Goal: Share content

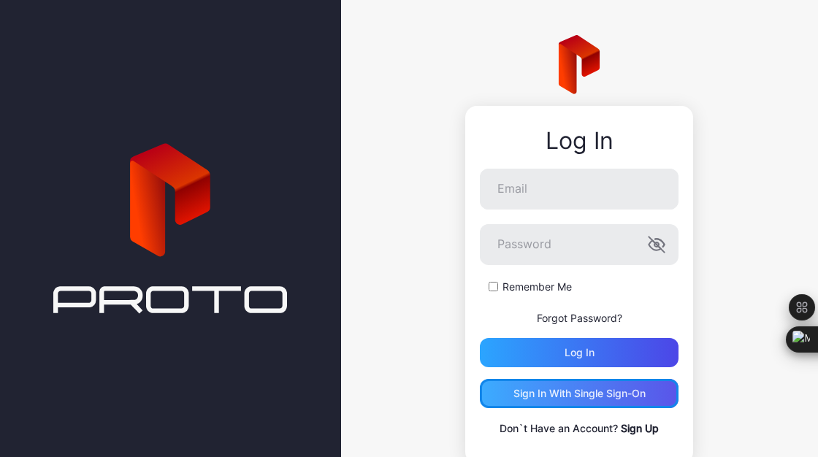
click at [574, 399] on div "Sign in With Single Sign-On" at bounding box center [580, 394] width 132 height 12
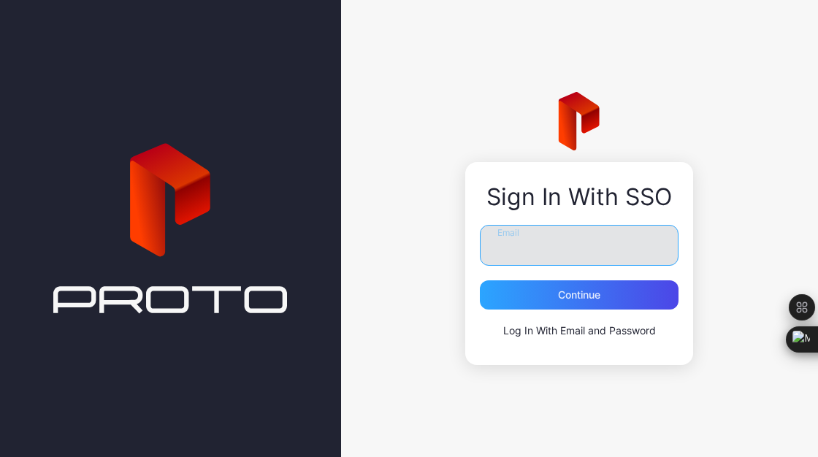
click at [558, 242] on input "Email" at bounding box center [579, 245] width 199 height 41
type input "**********"
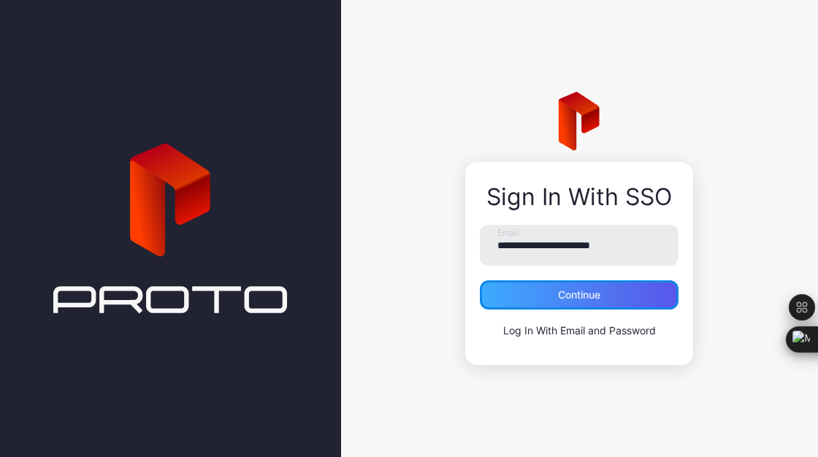
click at [573, 294] on div "Continue" at bounding box center [579, 295] width 42 height 12
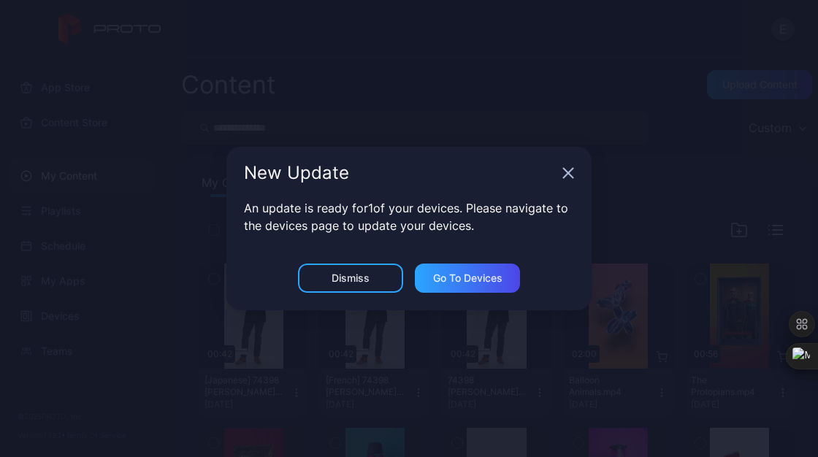
click at [567, 175] on icon "button" at bounding box center [568, 173] width 9 height 9
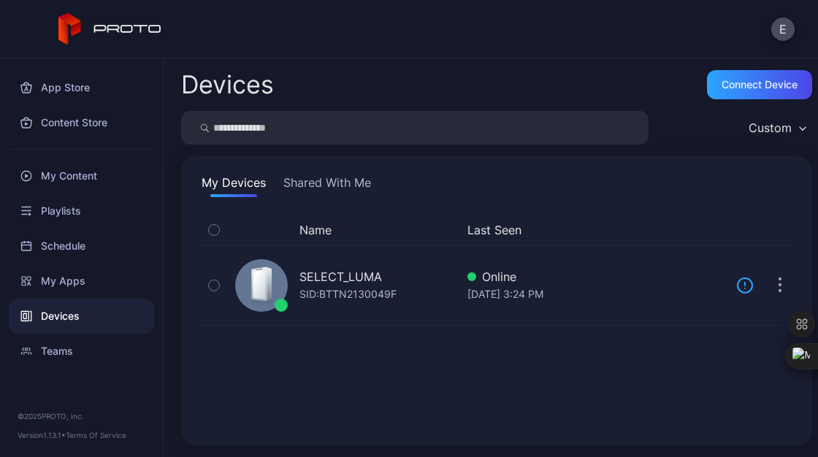
click at [61, 308] on div "Devices" at bounding box center [81, 316] width 145 height 35
click at [78, 286] on div "My Apps" at bounding box center [81, 281] width 145 height 35
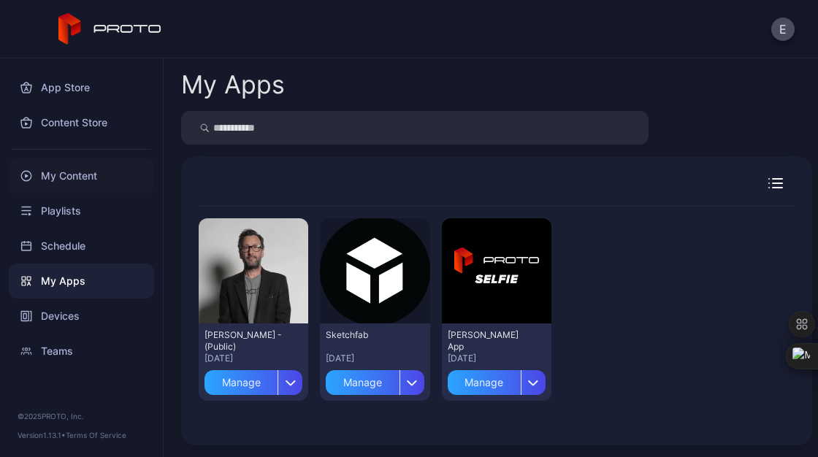
click at [79, 184] on div "My Content" at bounding box center [81, 176] width 145 height 35
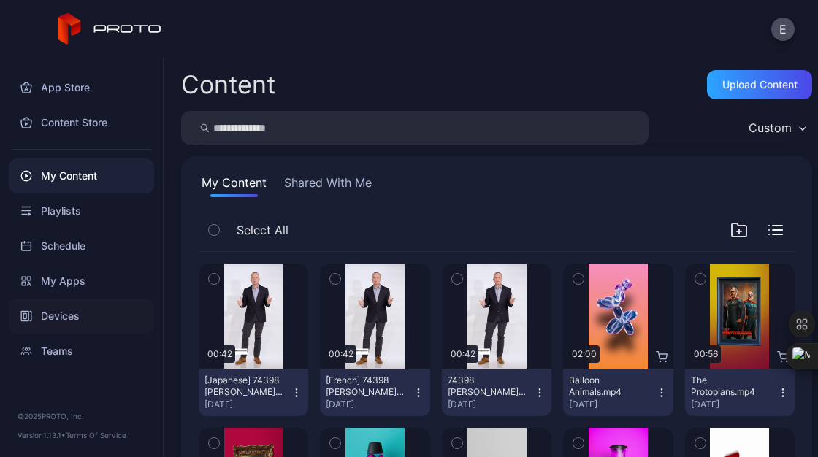
click at [53, 312] on div "Devices" at bounding box center [81, 316] width 145 height 35
click at [77, 325] on div "Devices" at bounding box center [81, 316] width 145 height 35
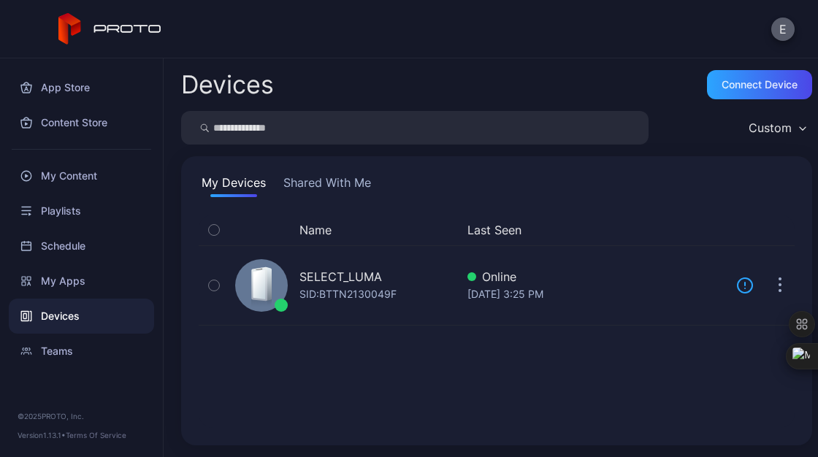
click at [785, 39] on button "E" at bounding box center [783, 29] width 23 height 23
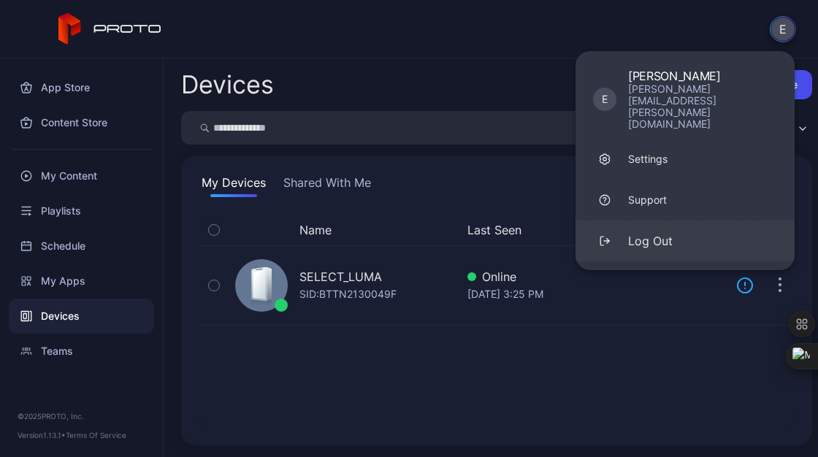
click at [667, 232] on div "Log Out" at bounding box center [650, 241] width 45 height 18
click at [625, 223] on button "Log Out" at bounding box center [685, 241] width 219 height 41
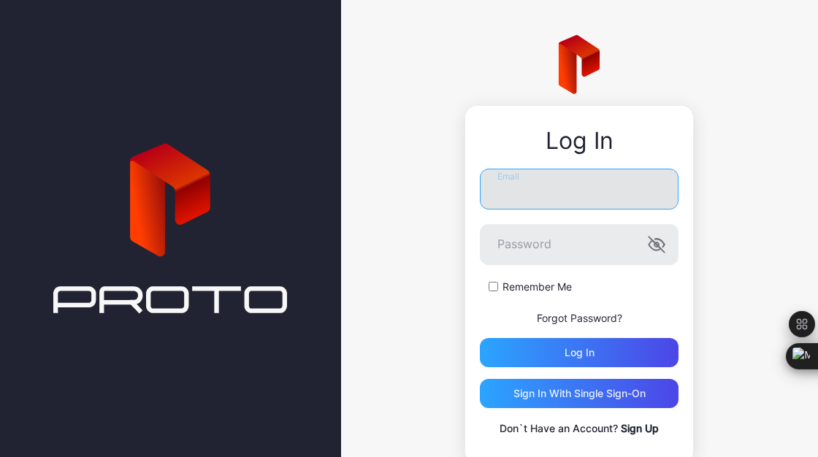
click at [589, 192] on input "Email" at bounding box center [579, 189] width 199 height 41
type input "*"
type input "**********"
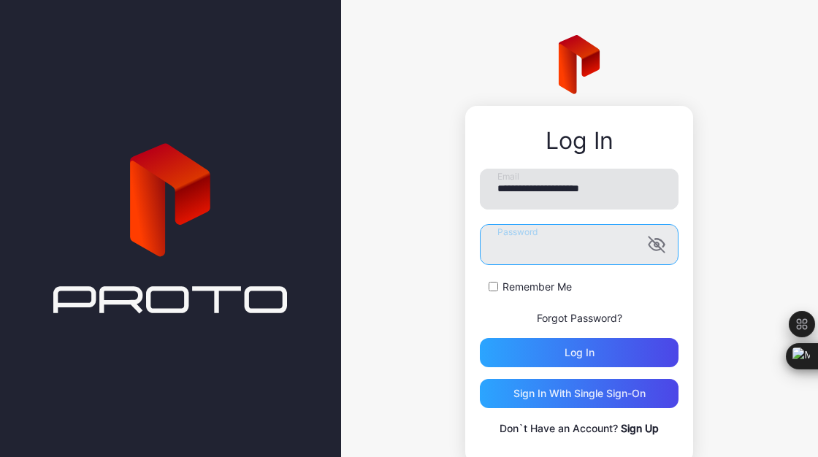
click at [480, 338] on button "Log in" at bounding box center [579, 352] width 199 height 29
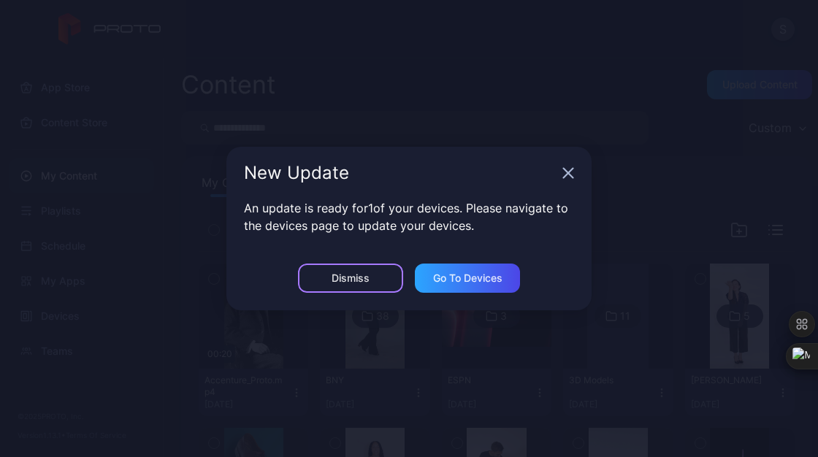
click at [375, 278] on div "Dismiss" at bounding box center [350, 278] width 105 height 29
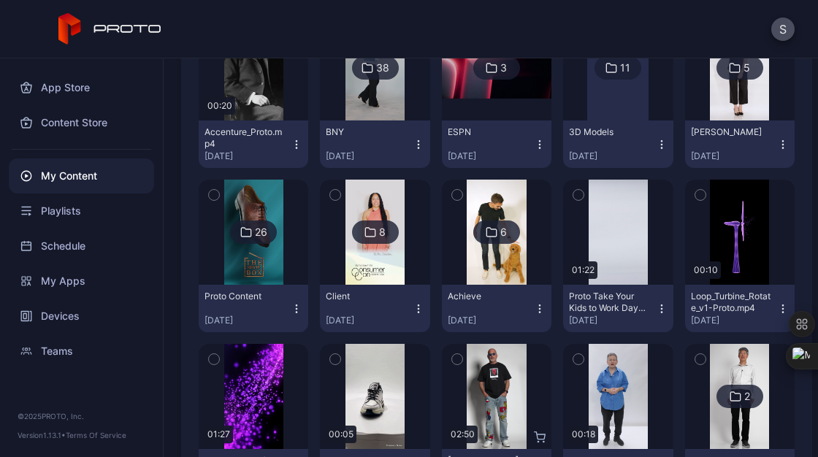
scroll to position [187, 0]
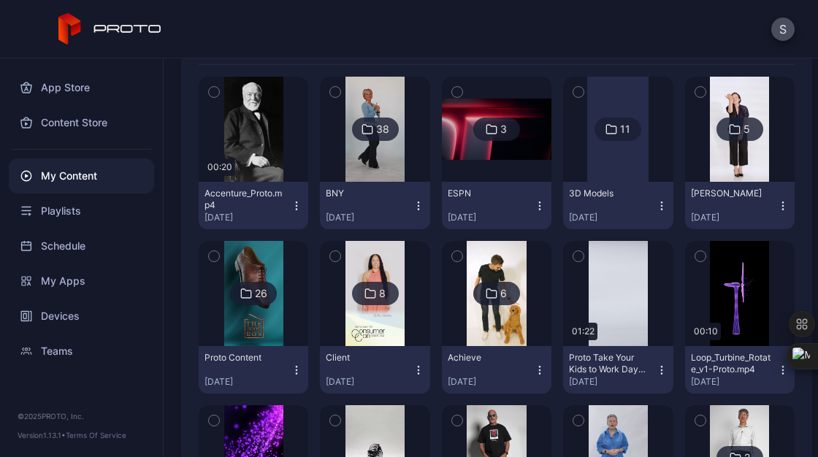
click at [606, 167] on div at bounding box center [617, 129] width 61 height 105
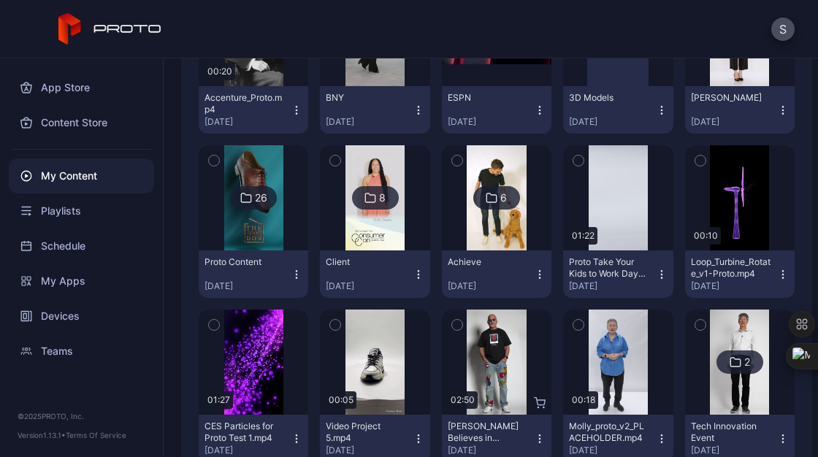
scroll to position [286, 0]
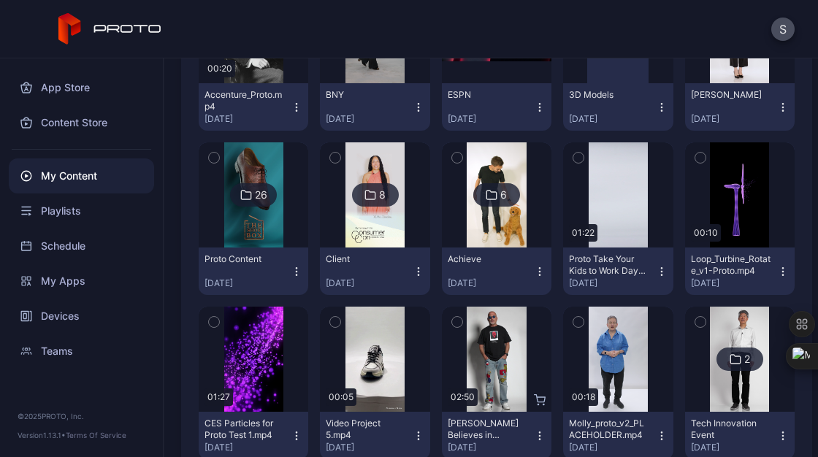
click at [262, 219] on img at bounding box center [253, 194] width 59 height 105
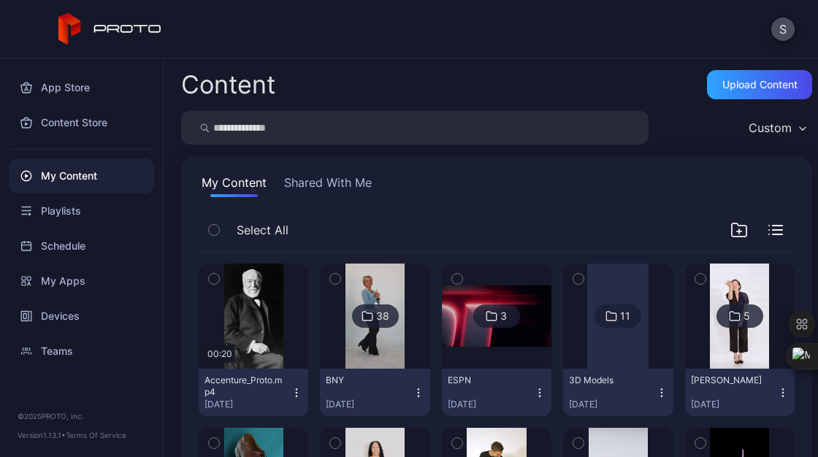
scroll to position [286, 0]
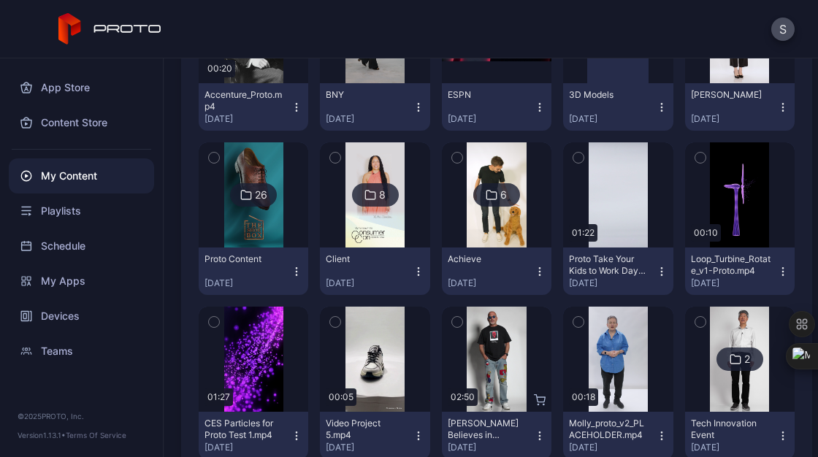
click at [479, 216] on img at bounding box center [496, 194] width 59 height 105
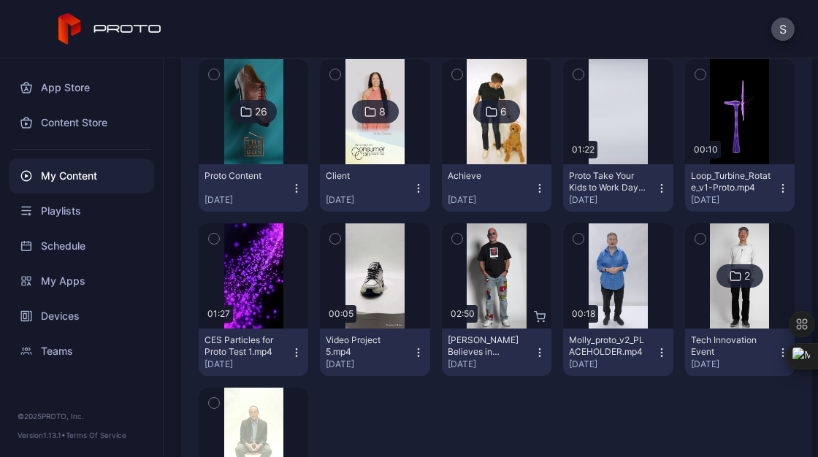
scroll to position [370, 0]
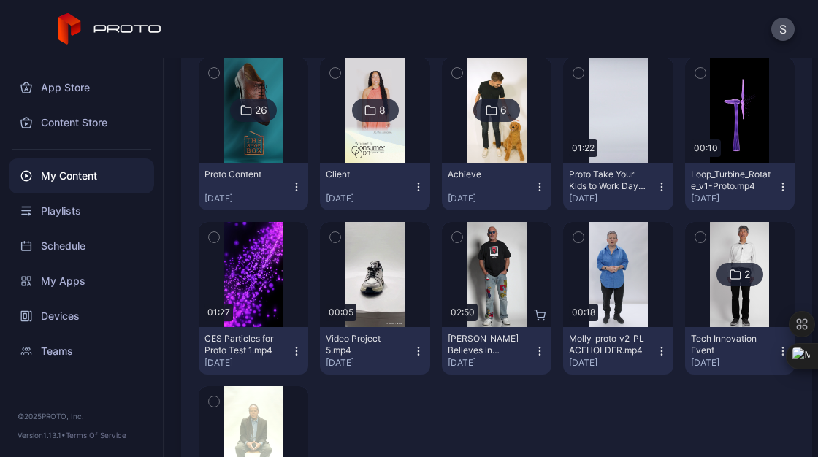
click at [726, 312] on img at bounding box center [739, 274] width 59 height 105
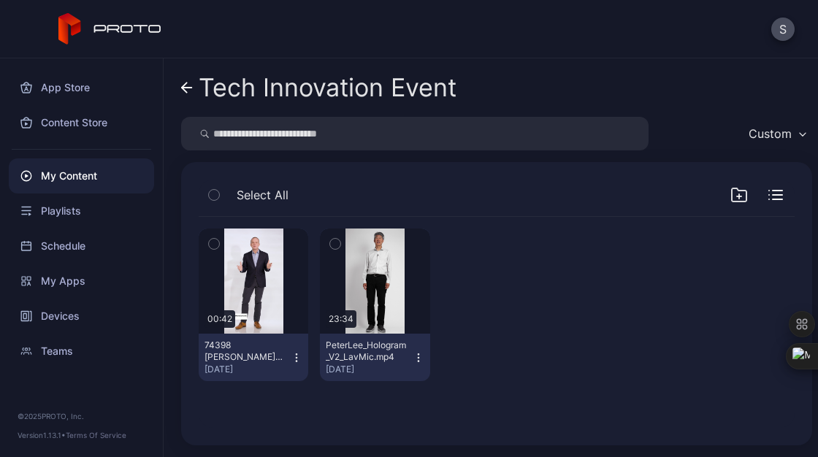
click at [413, 360] on icon "button" at bounding box center [419, 358] width 12 height 12
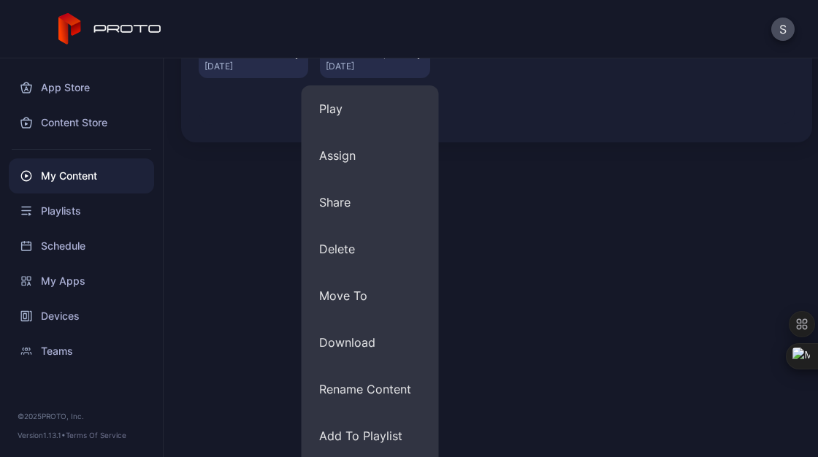
scroll to position [304, 0]
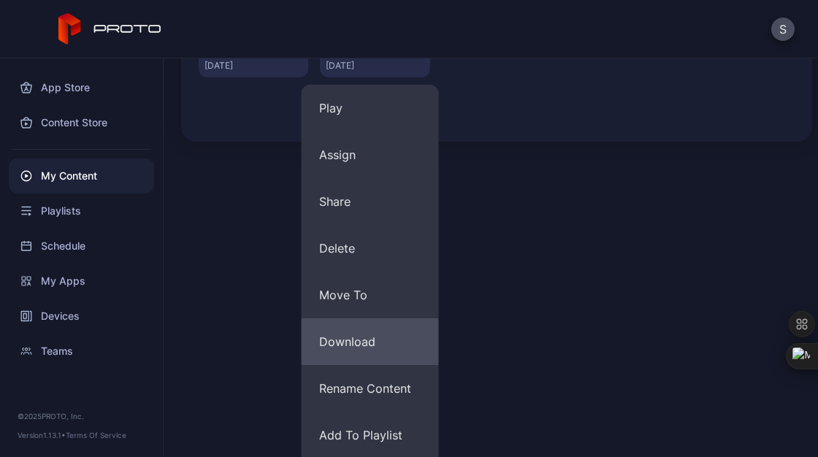
click at [371, 349] on button "Download" at bounding box center [370, 342] width 137 height 47
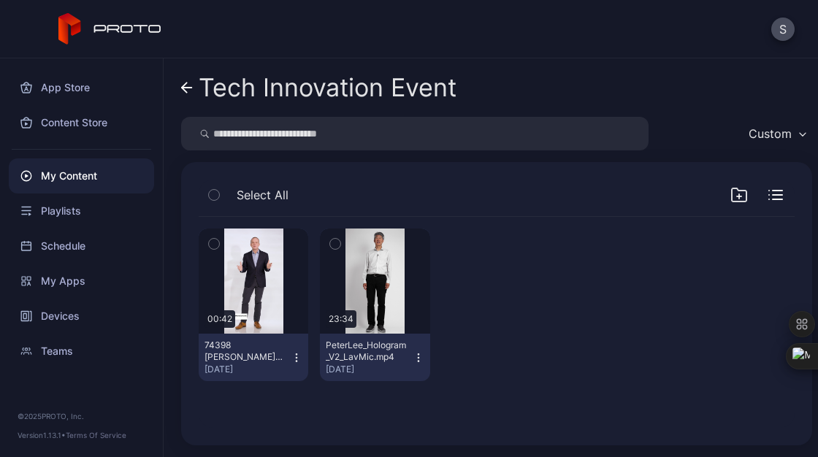
scroll to position [0, 0]
click at [414, 364] on button "PeterLee_Hologram_V2_LavMic.mp4 Jul 14, 2023" at bounding box center [375, 357] width 110 height 47
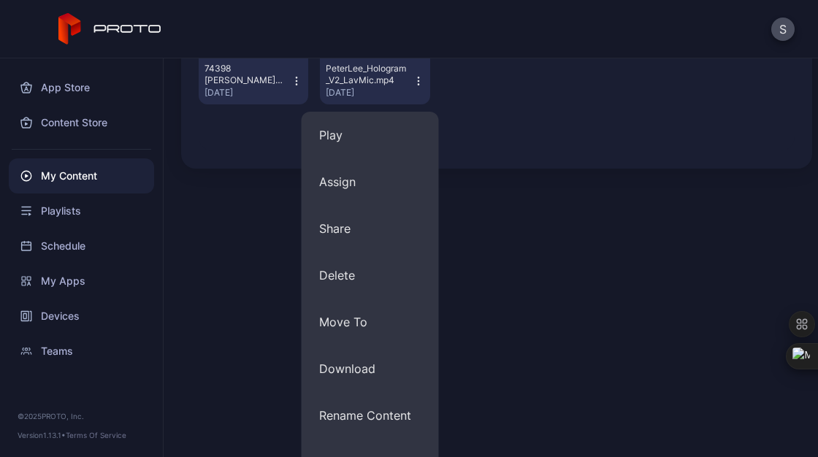
scroll to position [352, 0]
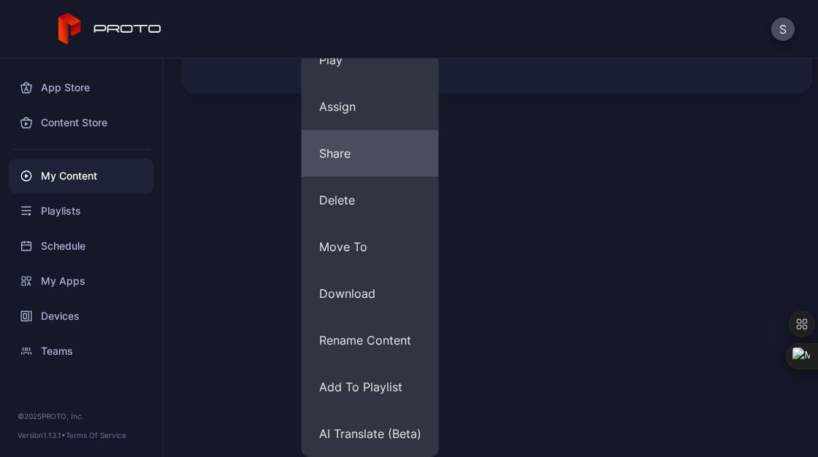
click at [370, 172] on button "Share" at bounding box center [370, 153] width 137 height 47
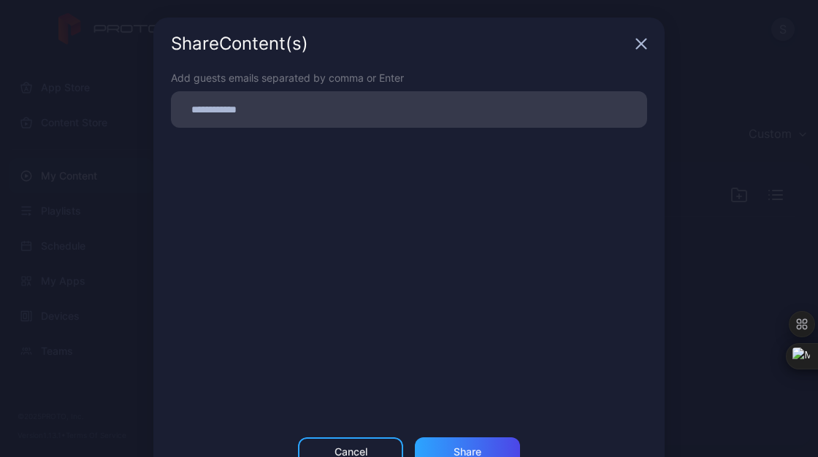
scroll to position [0, 0]
click at [273, 116] on input at bounding box center [409, 109] width 459 height 19
type input "**********"
click at [365, 132] on div "Add guests emails separated by comma or Enter myplaces@accenture.com Owner" at bounding box center [408, 254] width 511 height 368
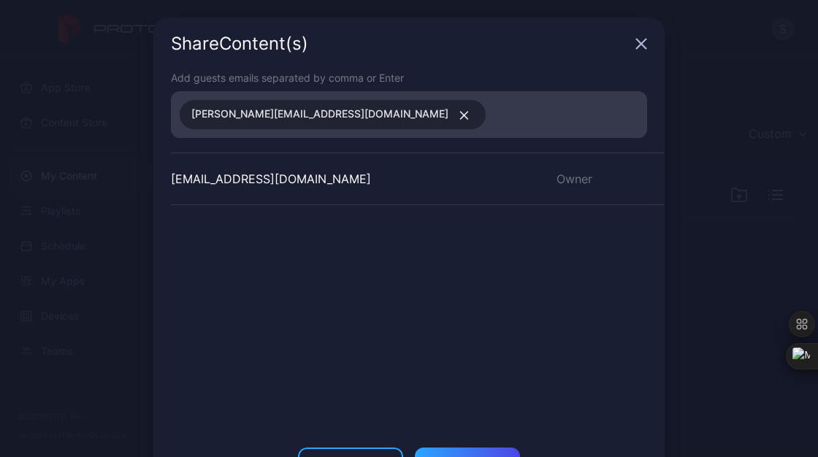
click at [495, 110] on input at bounding box center [567, 114] width 144 height 19
type input "**********"
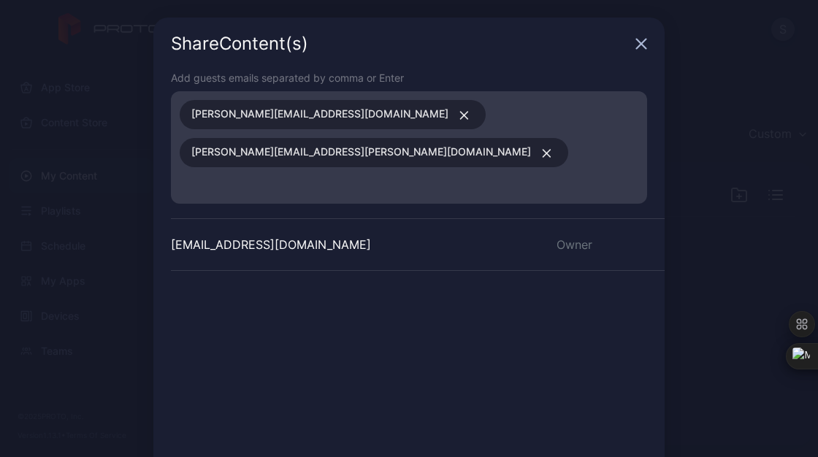
scroll to position [83, 0]
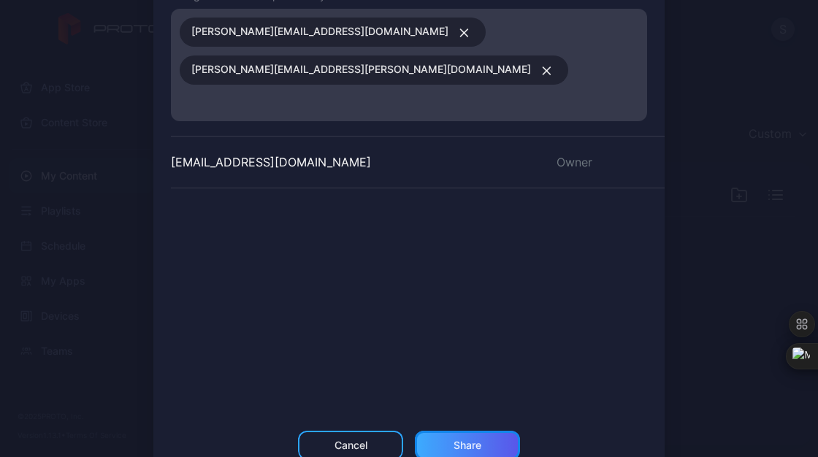
click at [435, 431] on div "Share" at bounding box center [467, 445] width 105 height 29
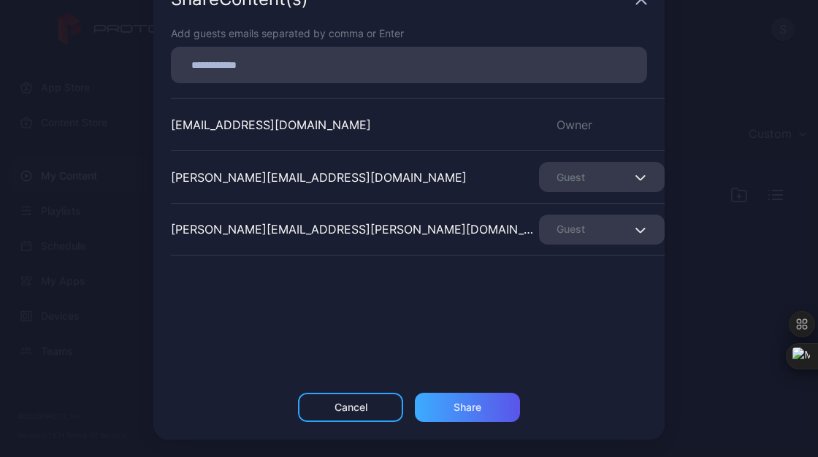
scroll to position [45, 0]
click at [614, 187] on div "Guest" at bounding box center [602, 177] width 126 height 30
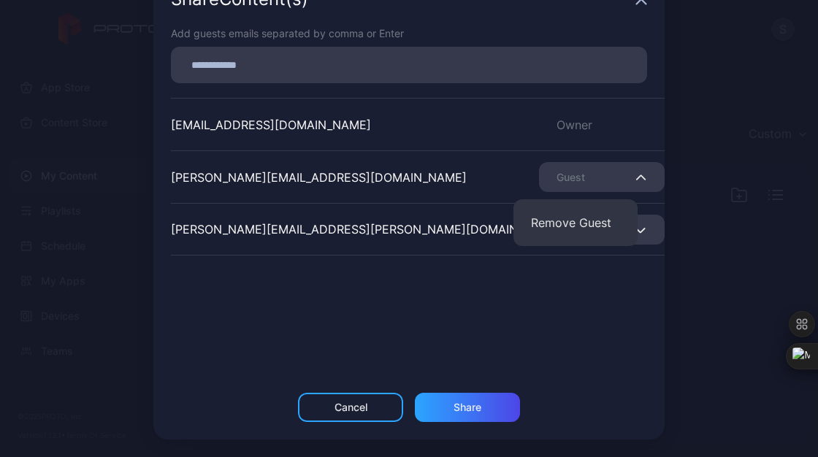
click at [416, 307] on div "myplaces@accenture.com Owner adam.mosoff@accenture.com Guest tony.rood@accentur…" at bounding box center [418, 207] width 494 height 219
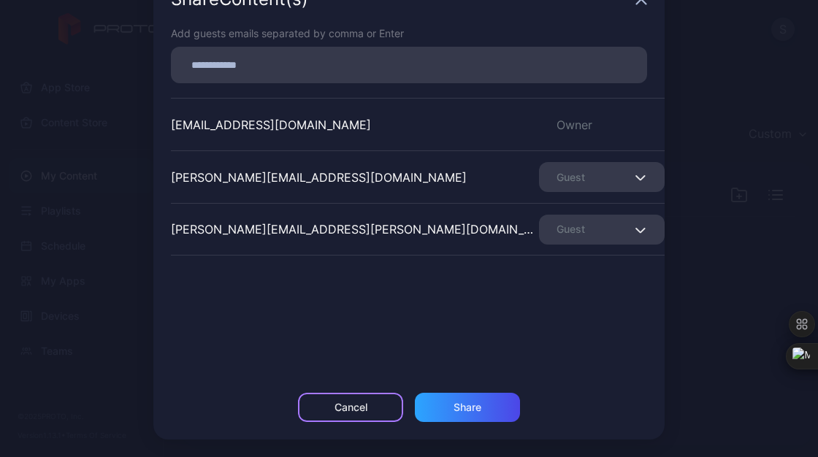
click at [318, 416] on div "Cancel" at bounding box center [350, 407] width 105 height 29
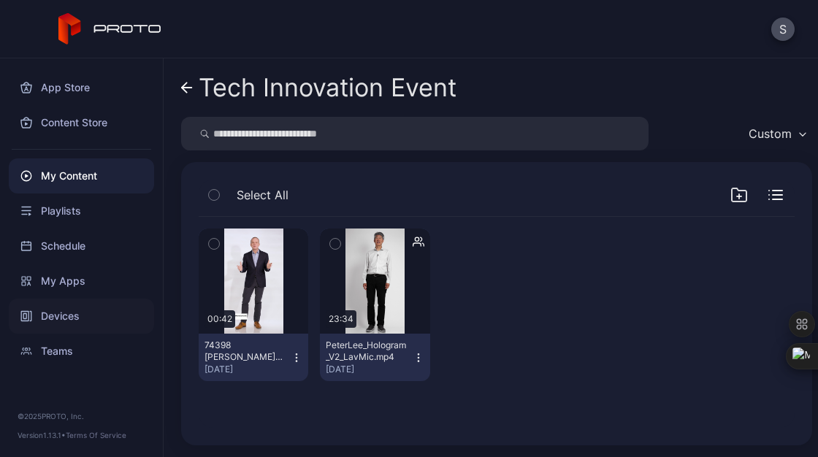
click at [90, 312] on div "Devices" at bounding box center [81, 316] width 145 height 35
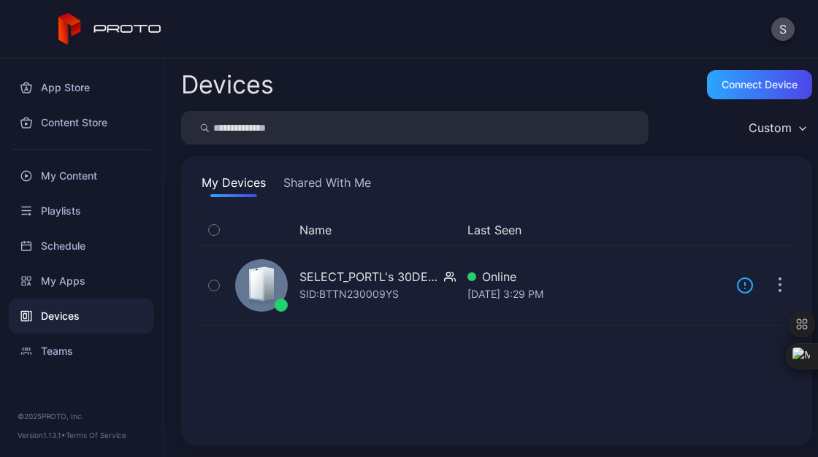
click at [349, 189] on button "Shared With Me" at bounding box center [328, 185] width 94 height 23
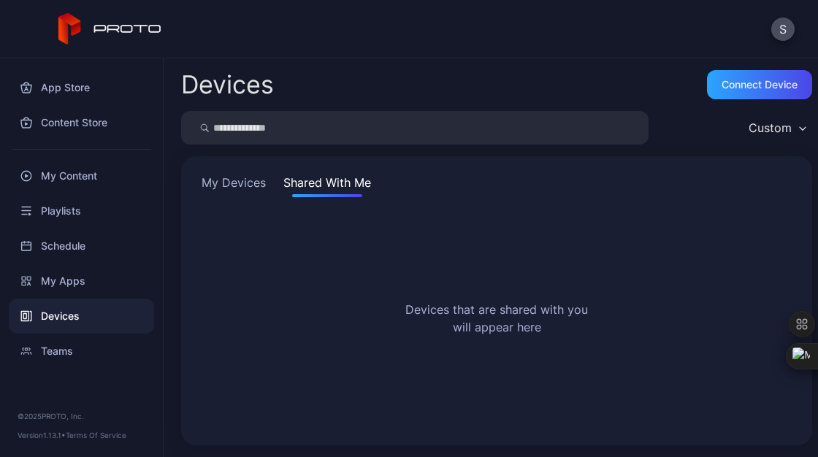
click at [74, 314] on div "Devices" at bounding box center [81, 316] width 145 height 35
click at [210, 177] on button "My Devices" at bounding box center [234, 185] width 70 height 23
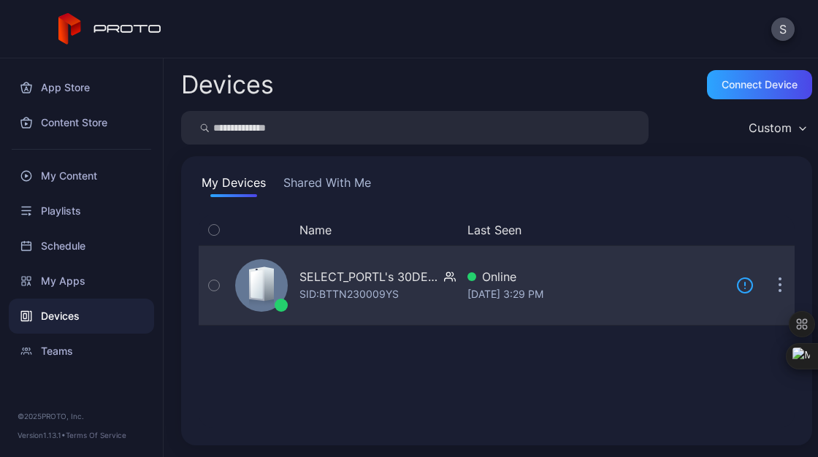
click at [374, 296] on div "SID: BTTN230009YS" at bounding box center [349, 295] width 99 height 18
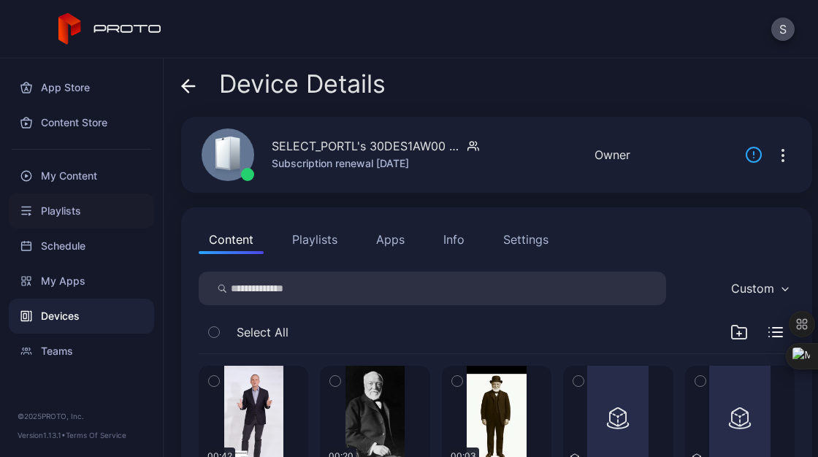
click at [75, 213] on div "Playlists" at bounding box center [81, 211] width 145 height 35
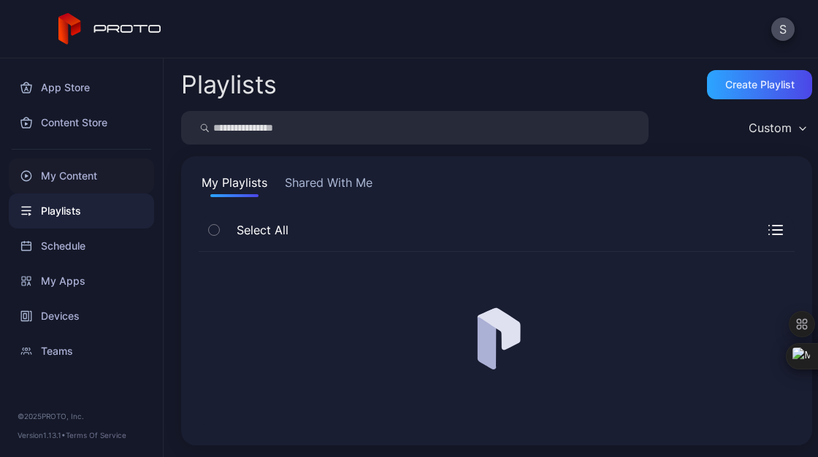
click at [98, 180] on div "My Content" at bounding box center [81, 176] width 145 height 35
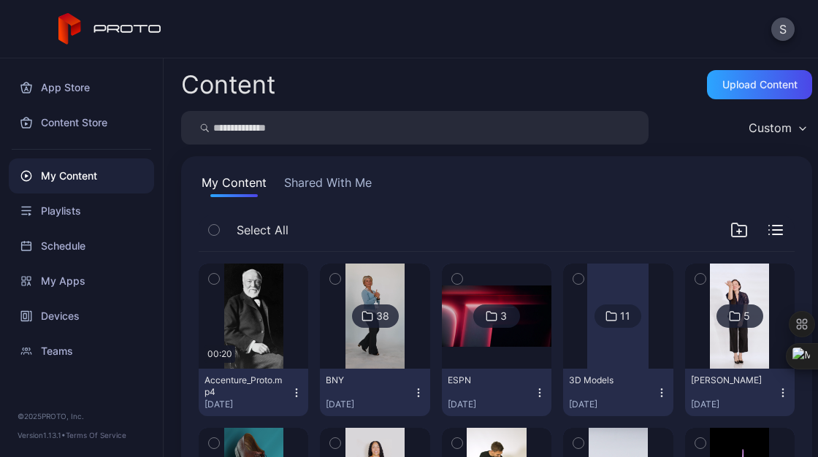
scroll to position [282, 0]
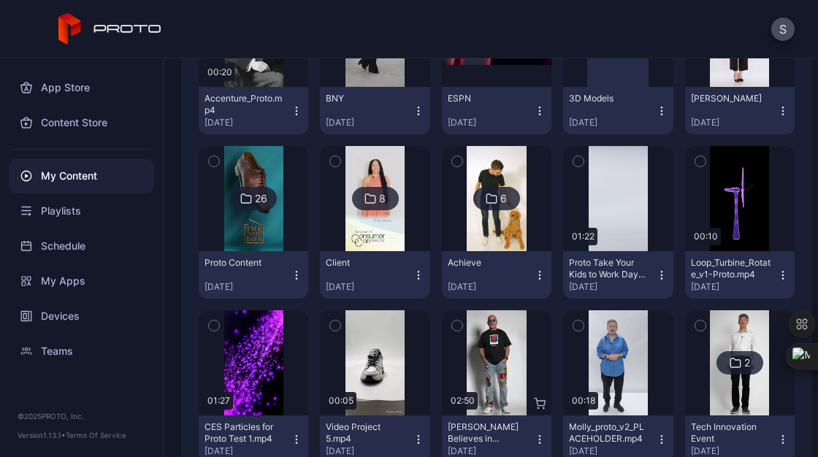
click at [691, 387] on div at bounding box center [740, 363] width 105 height 105
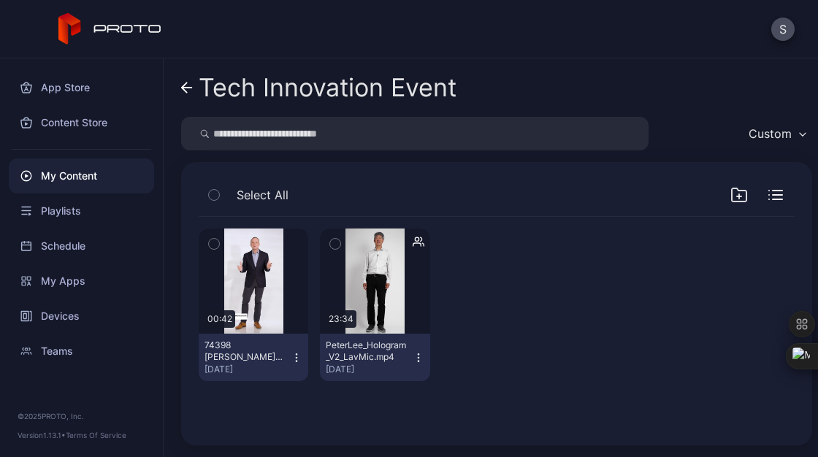
click at [415, 359] on icon "button" at bounding box center [419, 358] width 12 height 12
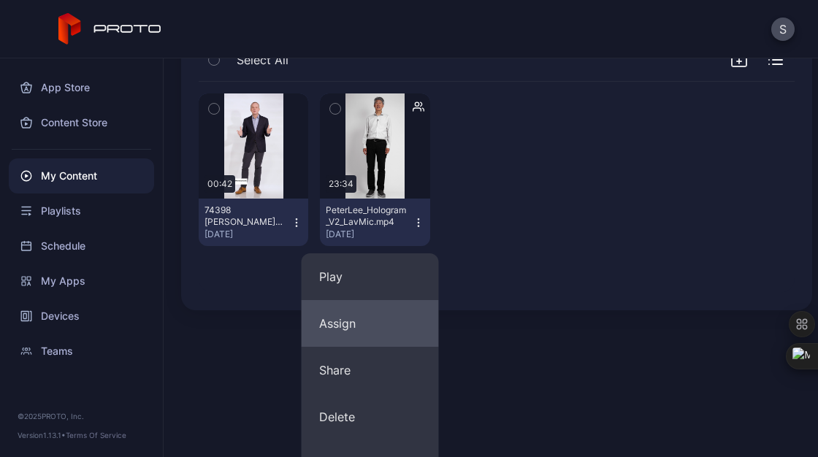
scroll to position [136, 0]
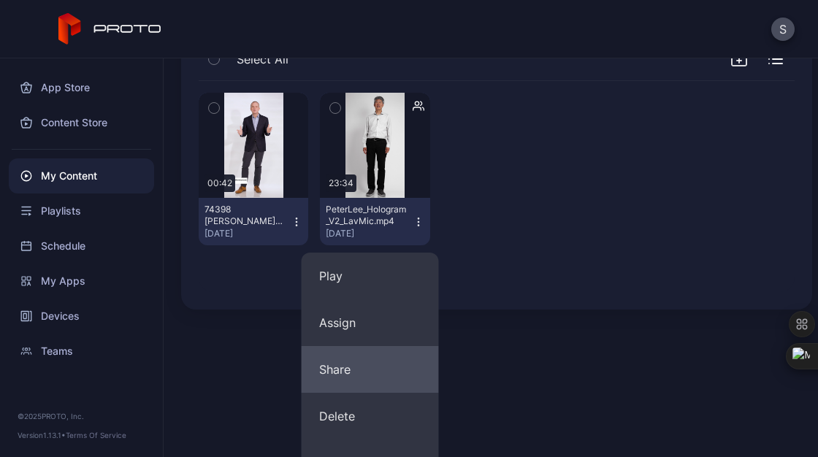
click at [357, 387] on button "Share" at bounding box center [370, 369] width 137 height 47
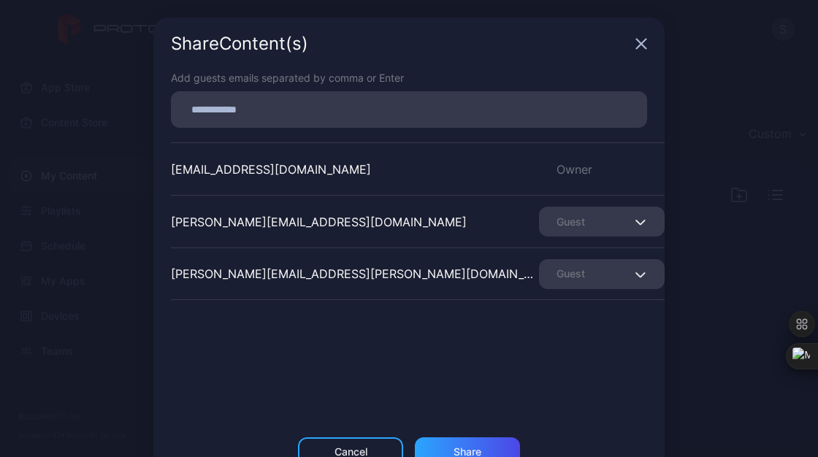
click at [374, 104] on input at bounding box center [409, 109] width 459 height 19
type input "**********"
click at [466, 446] on div "Share Content (s) Add guests emails separated by comma or Enter myplaces@accent…" at bounding box center [408, 251] width 511 height 467
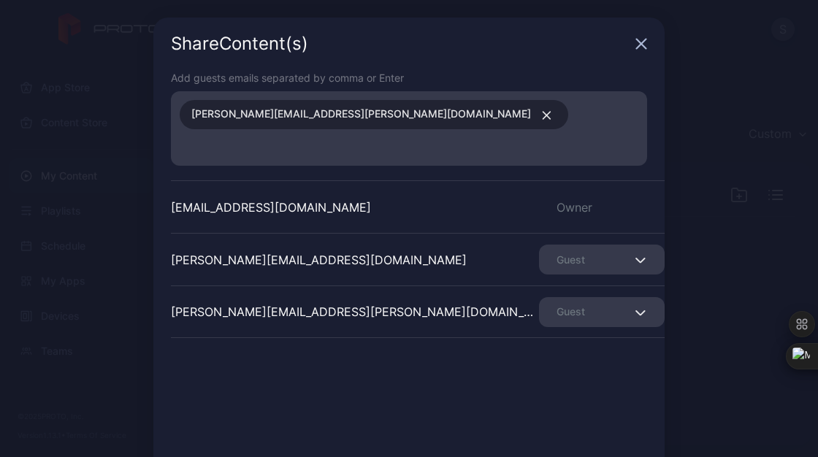
scroll to position [55, 0]
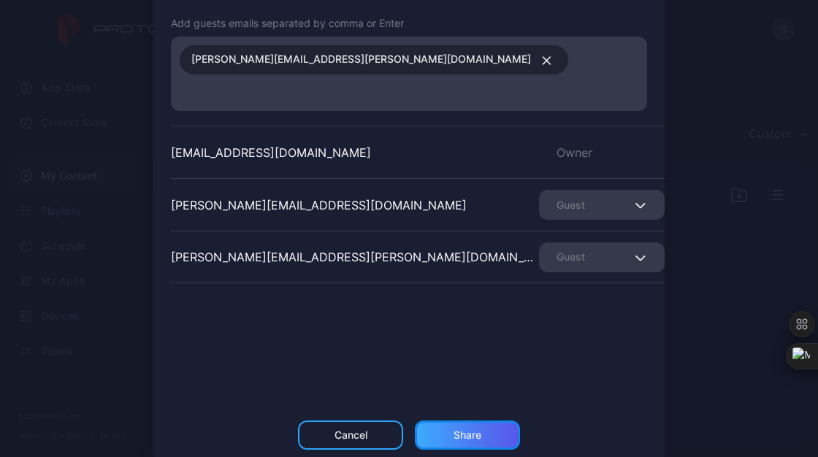
click at [484, 421] on div "Share" at bounding box center [467, 435] width 105 height 29
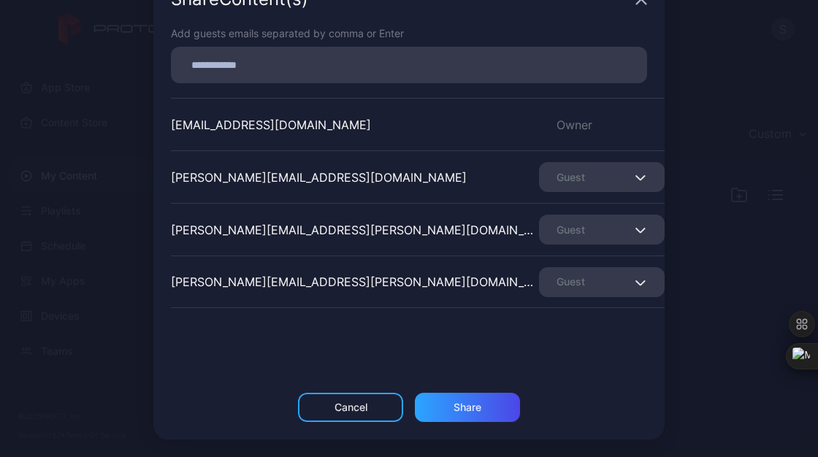
scroll to position [0, 0]
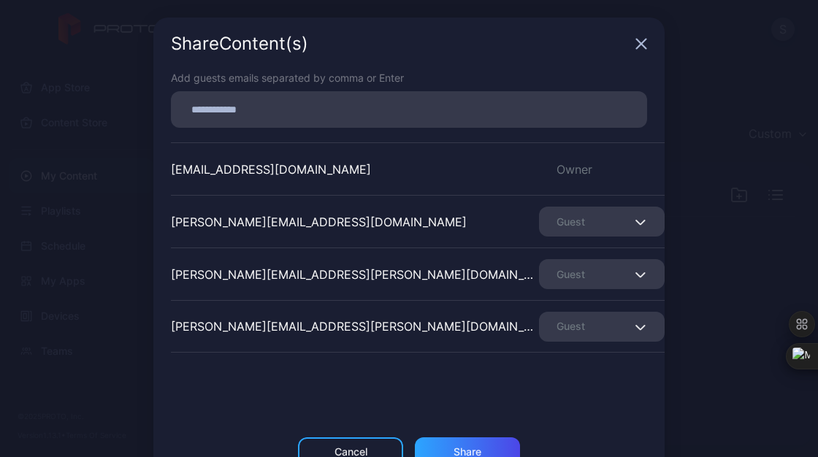
click at [636, 49] on icon "button" at bounding box center [642, 44] width 12 height 12
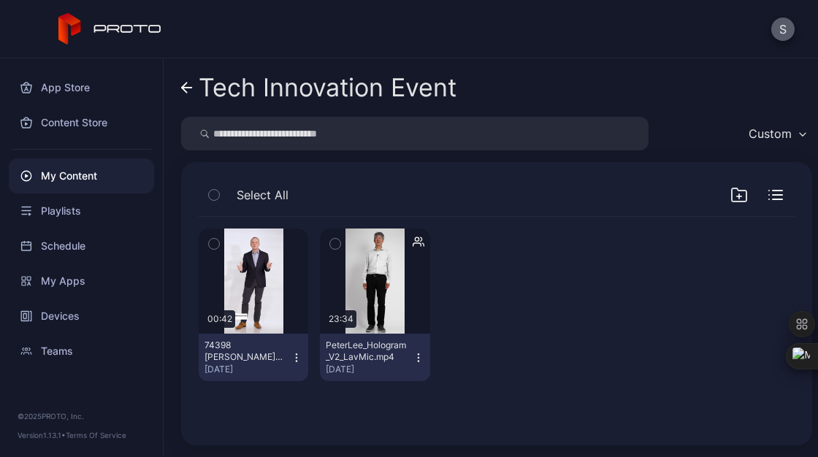
click at [783, 29] on button "S" at bounding box center [783, 29] width 23 height 23
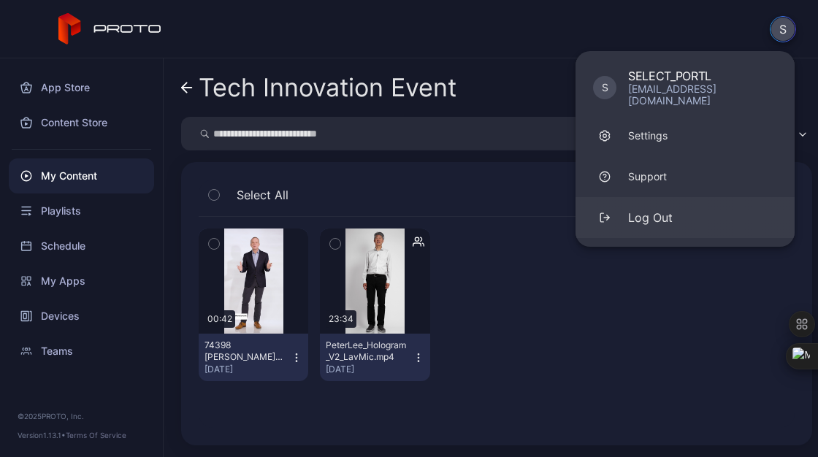
click at [642, 197] on button "Log Out" at bounding box center [685, 217] width 219 height 41
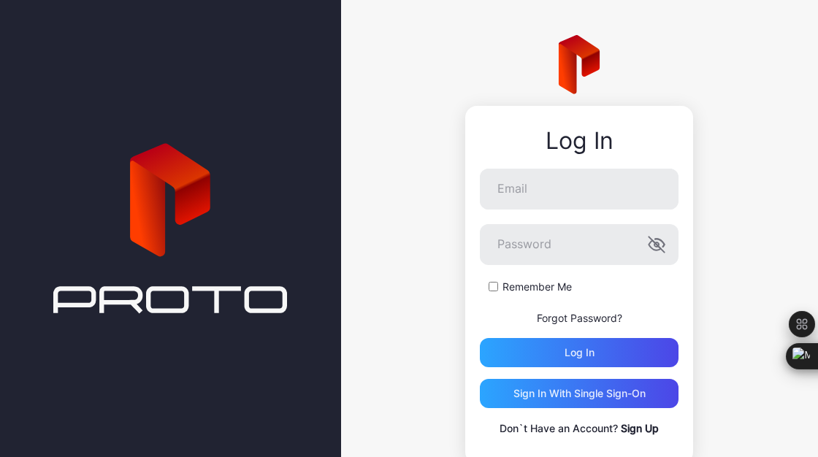
click at [570, 153] on div "Log In" at bounding box center [579, 141] width 199 height 26
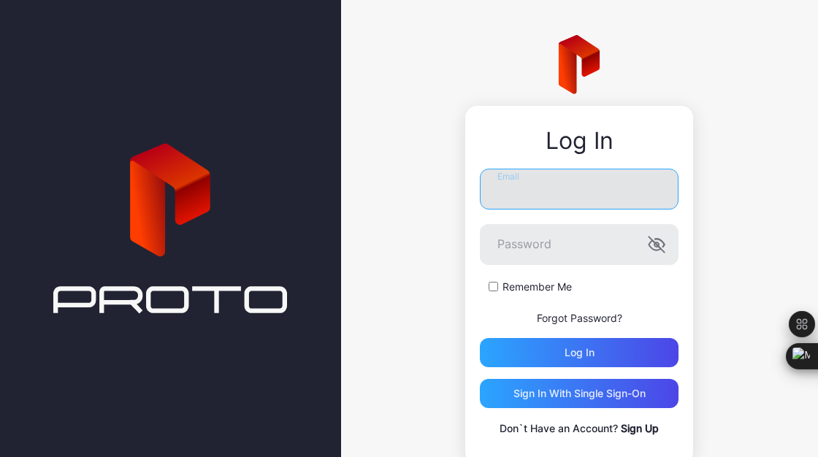
click at [549, 190] on input "Email" at bounding box center [579, 189] width 199 height 41
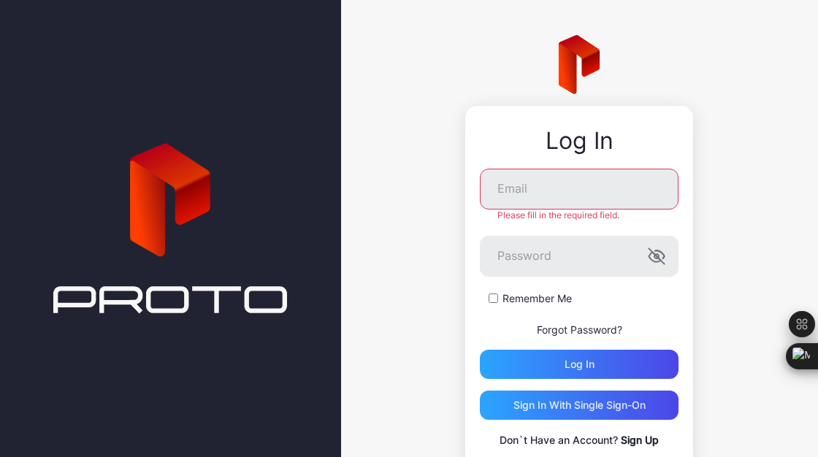
click at [419, 421] on div "Log In Email Please fill in the required field. Password Remember Me Forgot Pas…" at bounding box center [579, 255] width 477 height 511
click at [576, 410] on div "Sign in With Single Sign-On" at bounding box center [580, 406] width 132 height 12
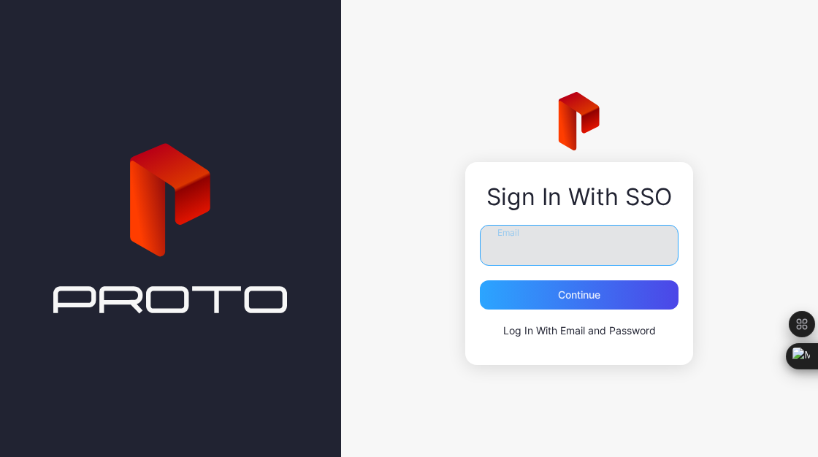
click at [520, 243] on input "Email" at bounding box center [579, 245] width 199 height 41
type input "**********"
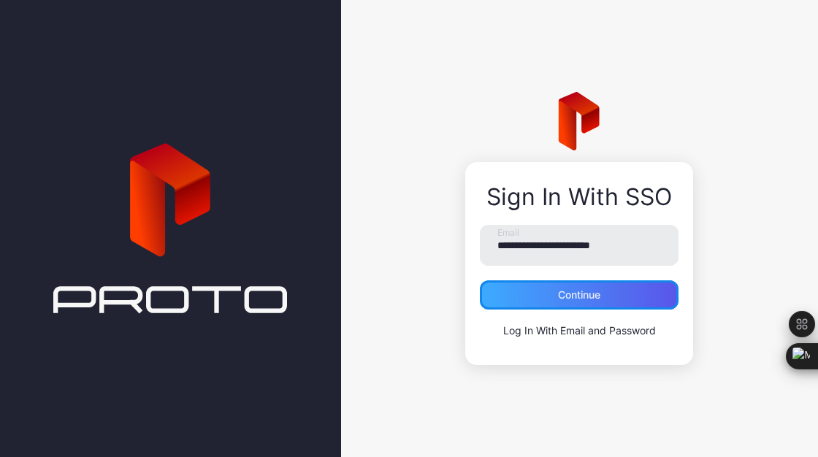
click at [566, 292] on div "Continue" at bounding box center [579, 295] width 42 height 12
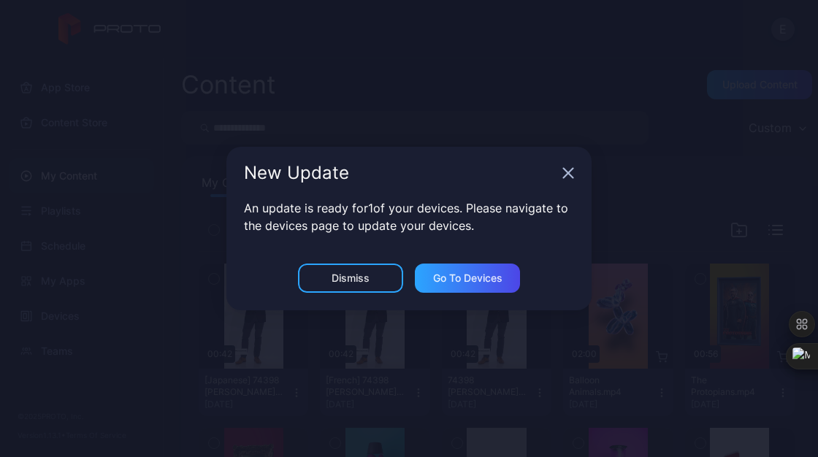
click at [569, 175] on icon "button" at bounding box center [568, 173] width 9 height 9
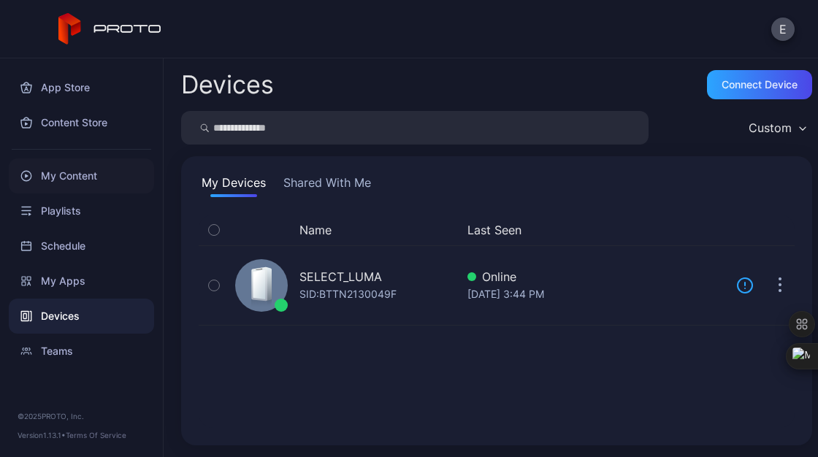
click at [76, 181] on div "My Content" at bounding box center [81, 176] width 145 height 35
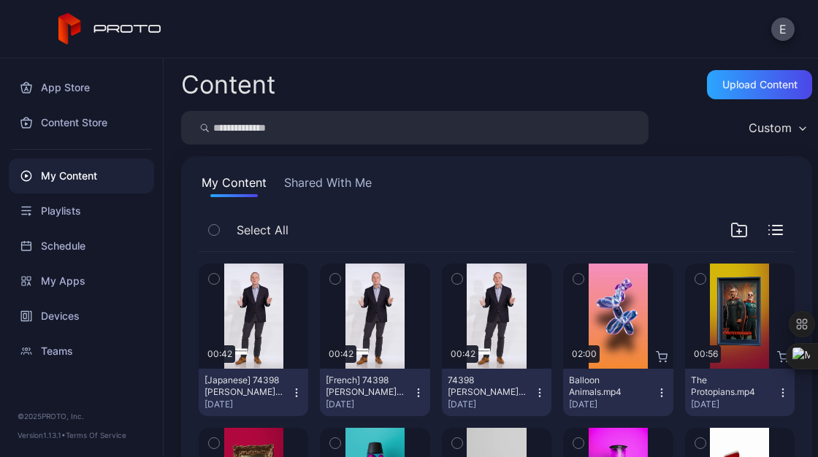
click at [349, 178] on button "Shared With Me" at bounding box center [328, 185] width 94 height 23
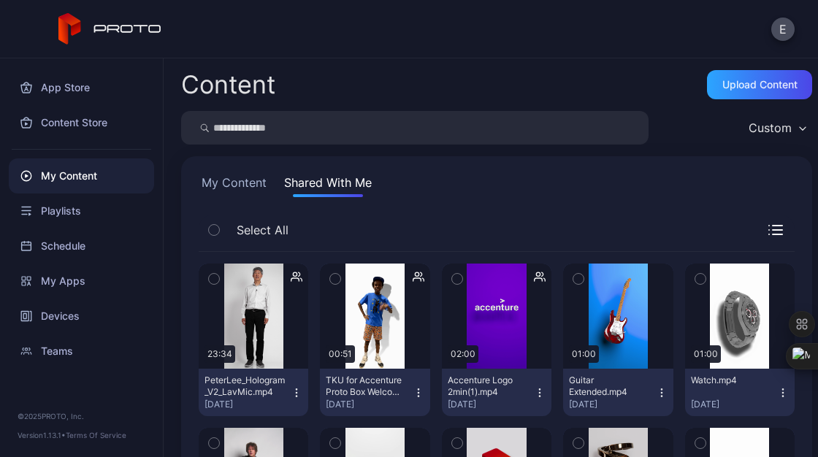
scroll to position [121, 0]
